Goal: Information Seeking & Learning: Find specific fact

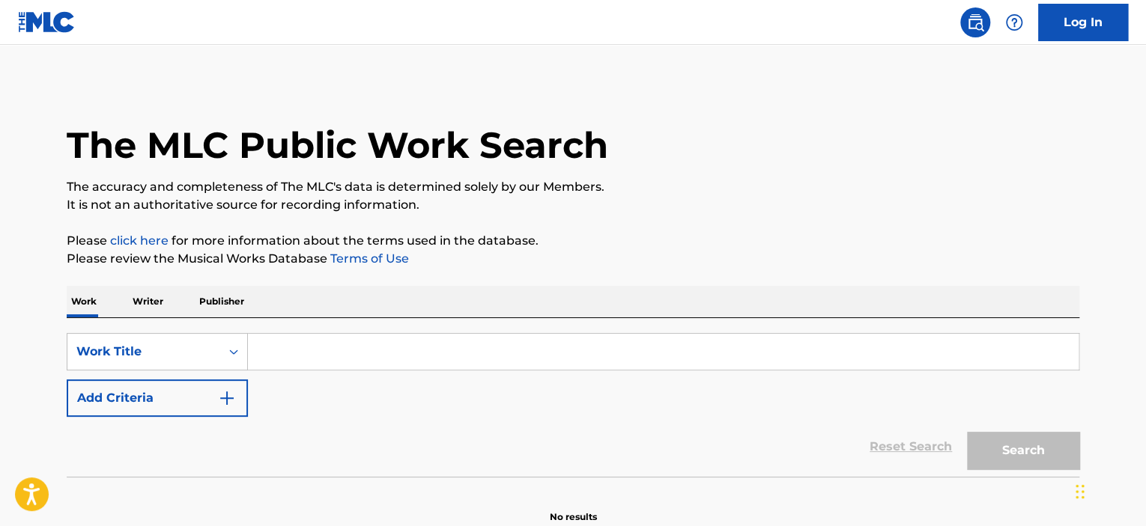
click at [294, 353] on input "Search Form" at bounding box center [663, 352] width 830 height 36
paste input "AASD6U73KQMWPBM"
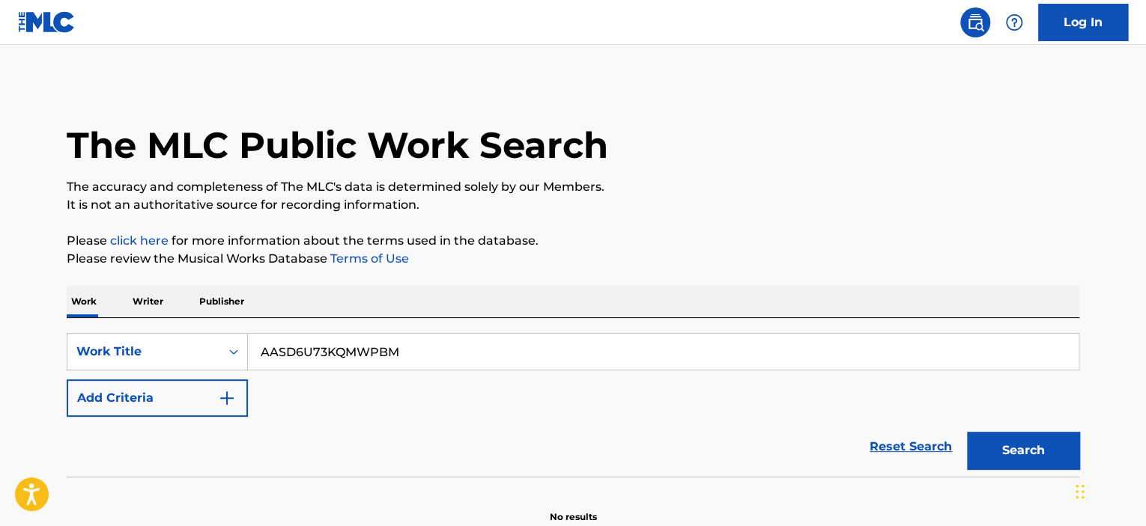
click at [346, 356] on input "AASD6U73KQMWPBM" at bounding box center [663, 352] width 830 height 36
type input "get ready"
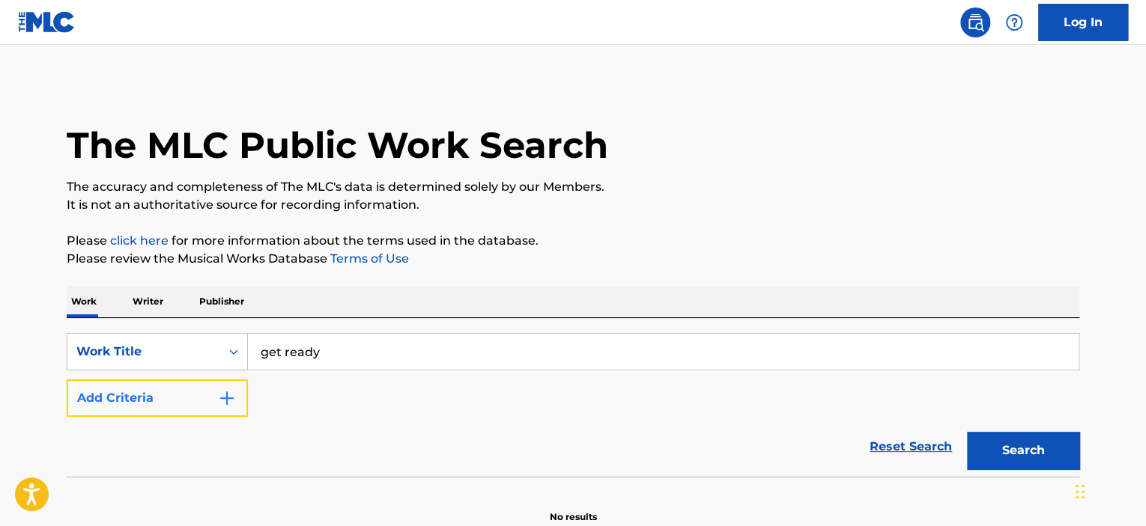
click at [135, 410] on button "Add Criteria" at bounding box center [157, 398] width 181 height 37
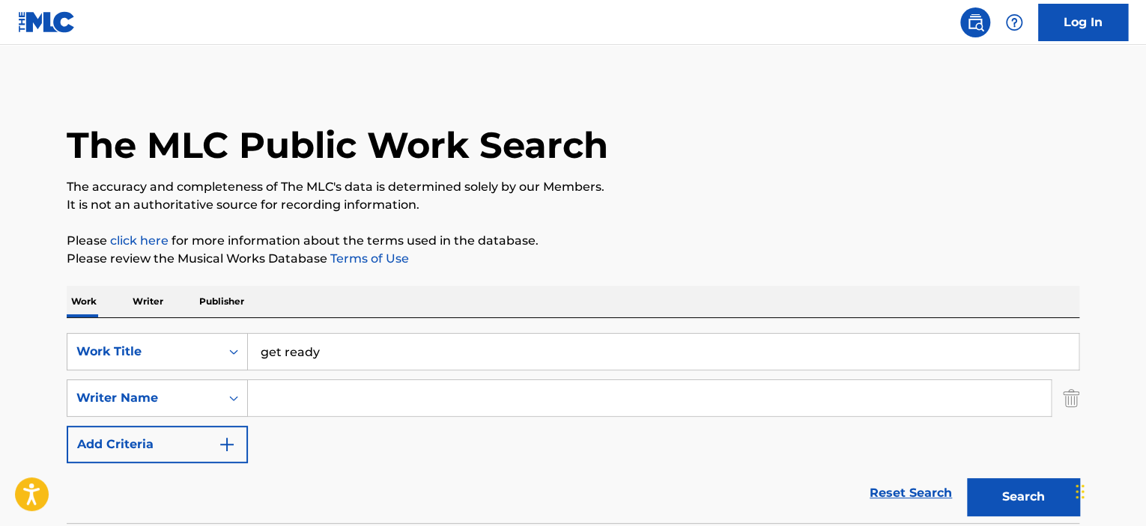
click at [309, 402] on input "Search Form" at bounding box center [649, 398] width 803 height 36
click at [967, 478] on button "Search" at bounding box center [1023, 496] width 112 height 37
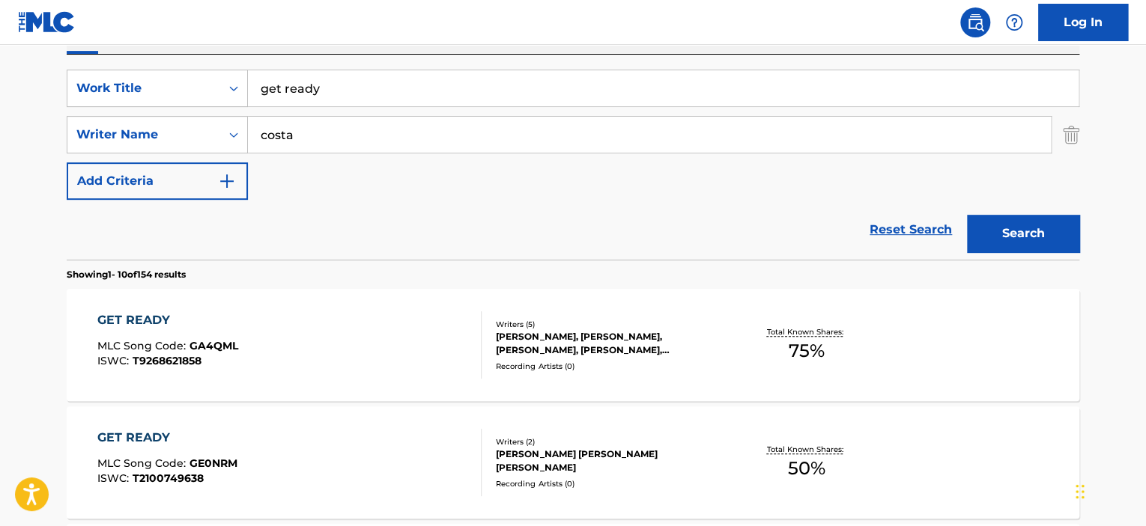
scroll to position [246, 0]
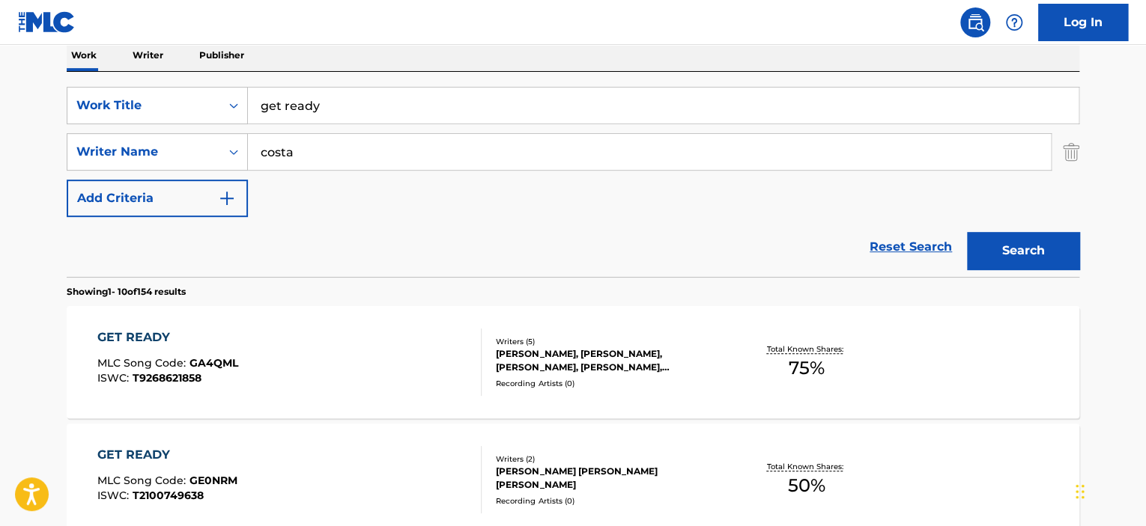
drag, startPoint x: 270, startPoint y: 147, endPoint x: 285, endPoint y: 144, distance: 16.0
click at [285, 144] on input "costa" at bounding box center [649, 152] width 803 height 36
type input "[PERSON_NAME]"
click at [967, 232] on button "Search" at bounding box center [1023, 250] width 112 height 37
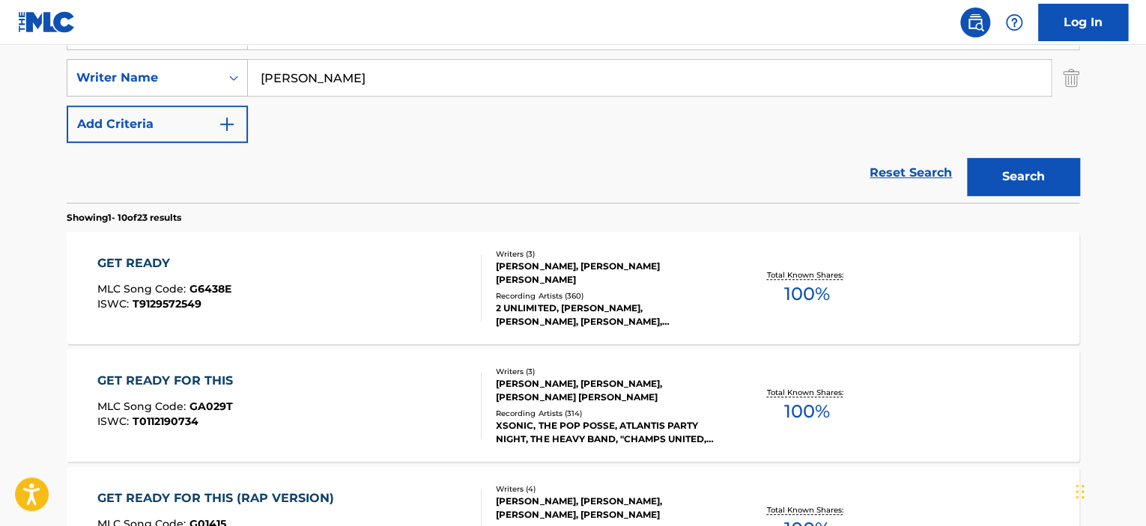
scroll to position [321, 0]
click at [378, 286] on div "GET READY MLC Song Code : G6438E ISWC : T9129572549" at bounding box center [289, 287] width 385 height 67
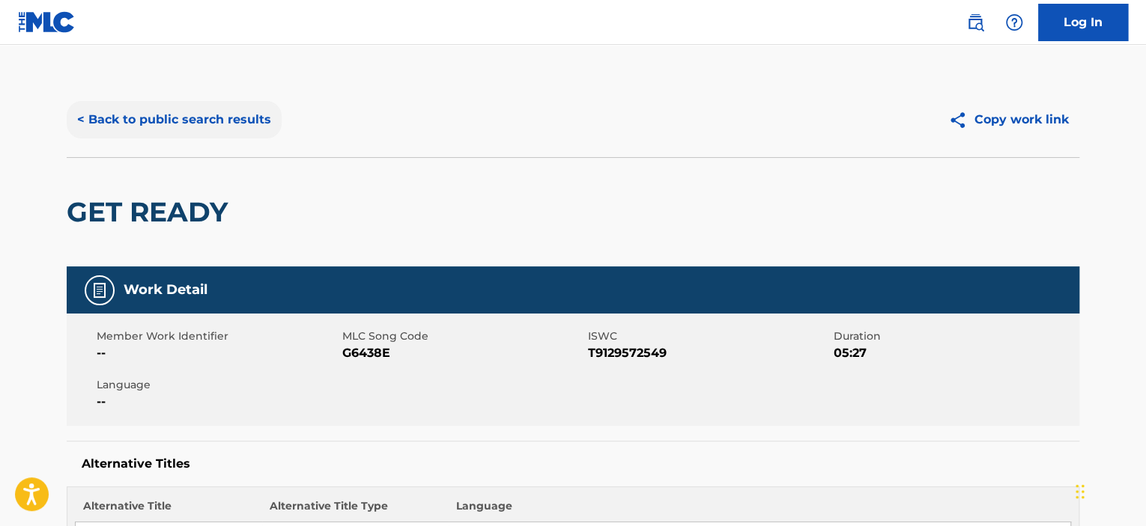
click at [234, 123] on button "< Back to public search results" at bounding box center [174, 119] width 215 height 37
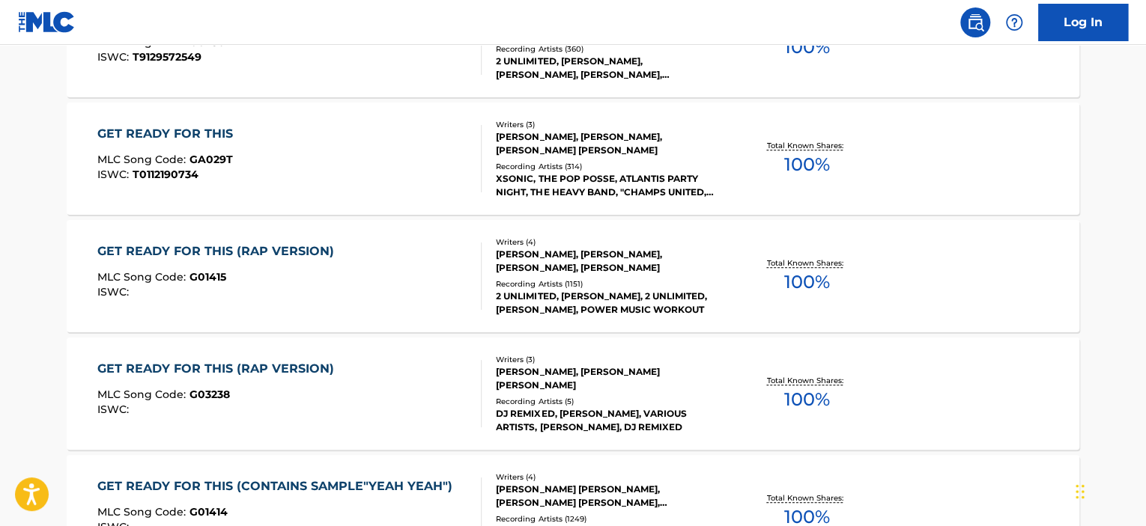
scroll to position [471, 0]
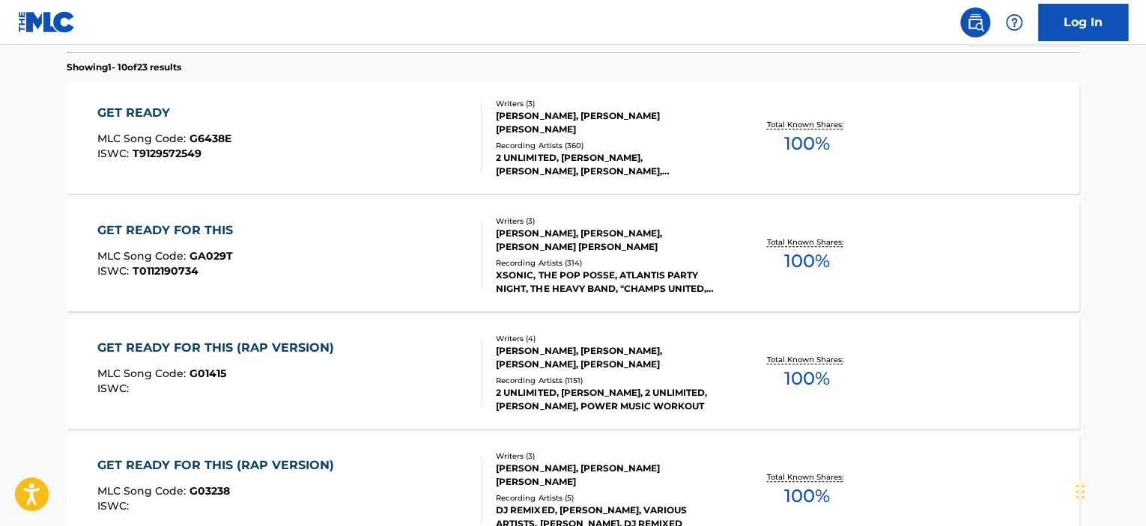
click at [397, 251] on div "GET READY FOR THIS MLC Song Code : GA029T ISWC : T0112190734" at bounding box center [289, 255] width 385 height 67
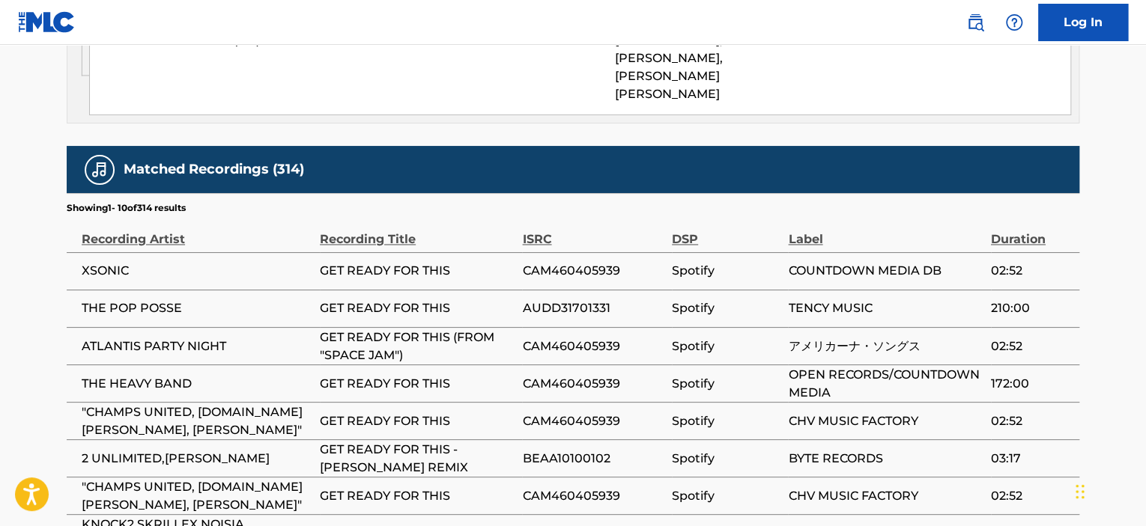
scroll to position [1123, 0]
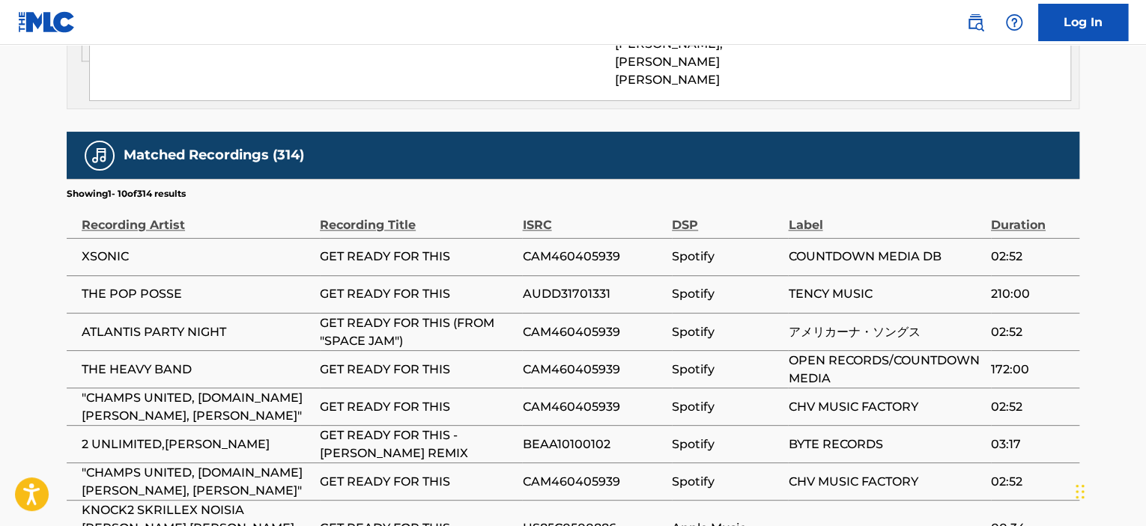
click at [384, 285] on span "GET READY FOR THIS" at bounding box center [417, 294] width 195 height 18
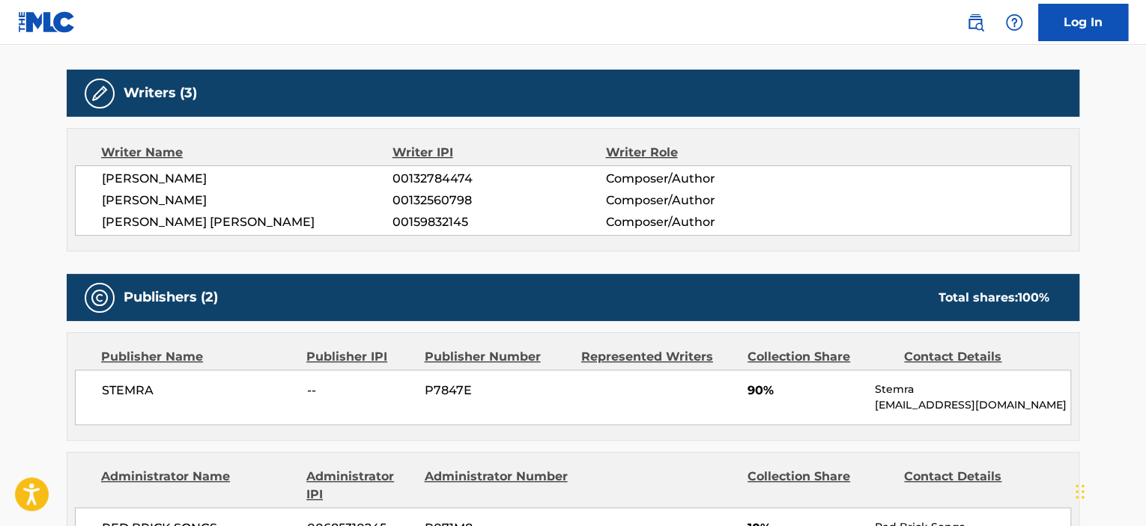
scroll to position [449, 0]
